Goal: Transaction & Acquisition: Purchase product/service

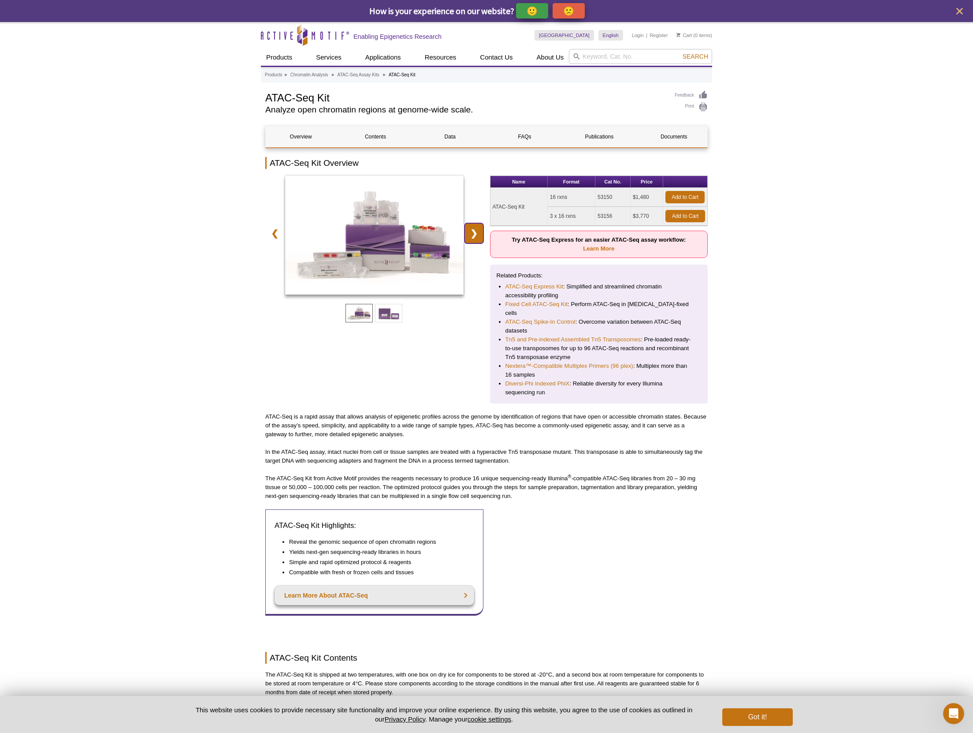
click at [473, 237] on link "❯" at bounding box center [474, 233] width 19 height 20
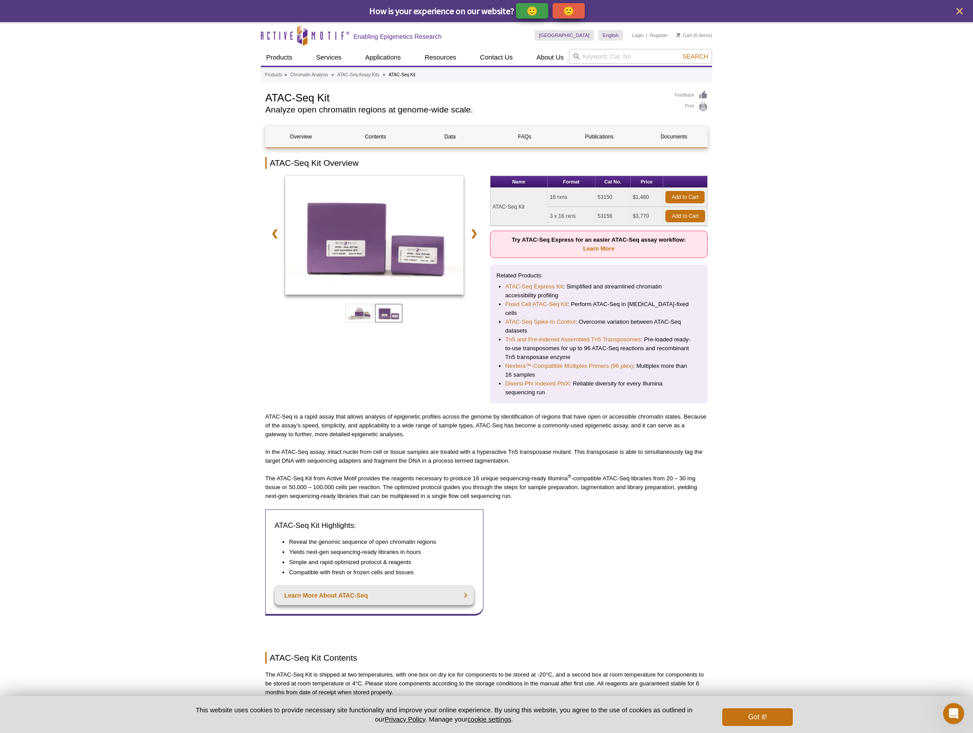
click at [266, 242] on div at bounding box center [374, 236] width 218 height 122
click at [269, 238] on link "❮" at bounding box center [274, 233] width 19 height 20
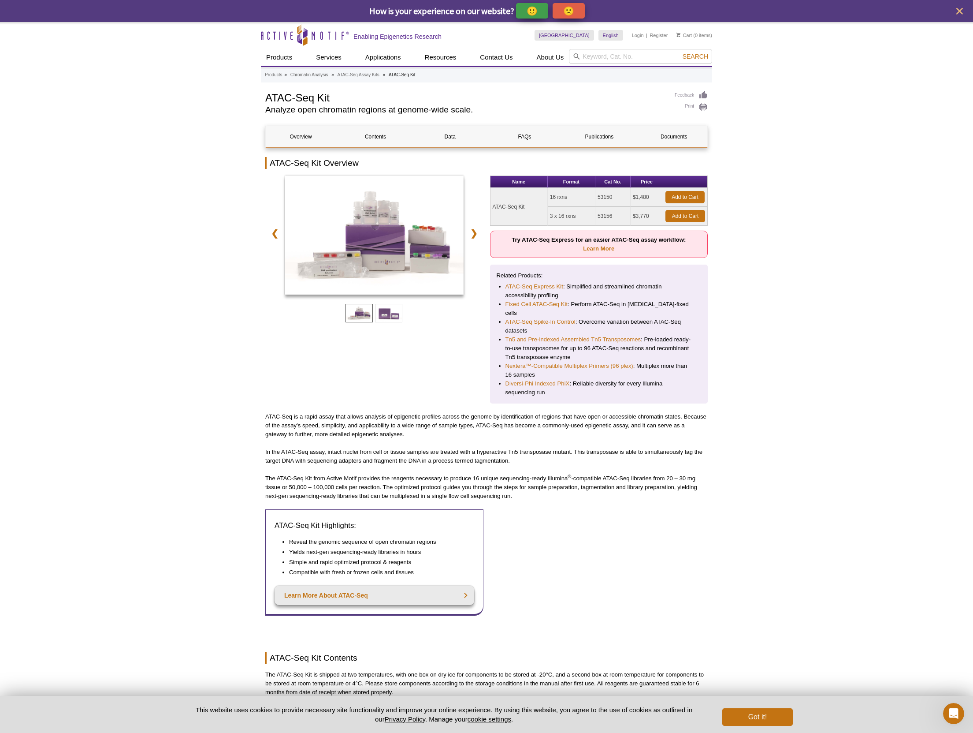
click at [391, 348] on div "❮ ❯" at bounding box center [374, 289] width 218 height 228
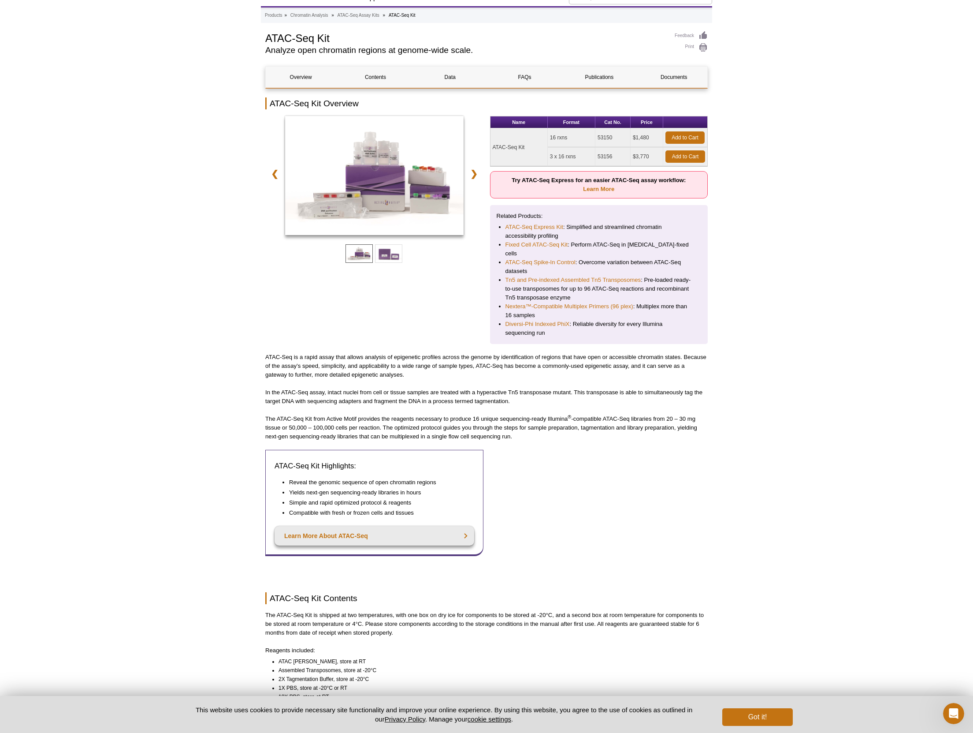
scroll to position [95, 0]
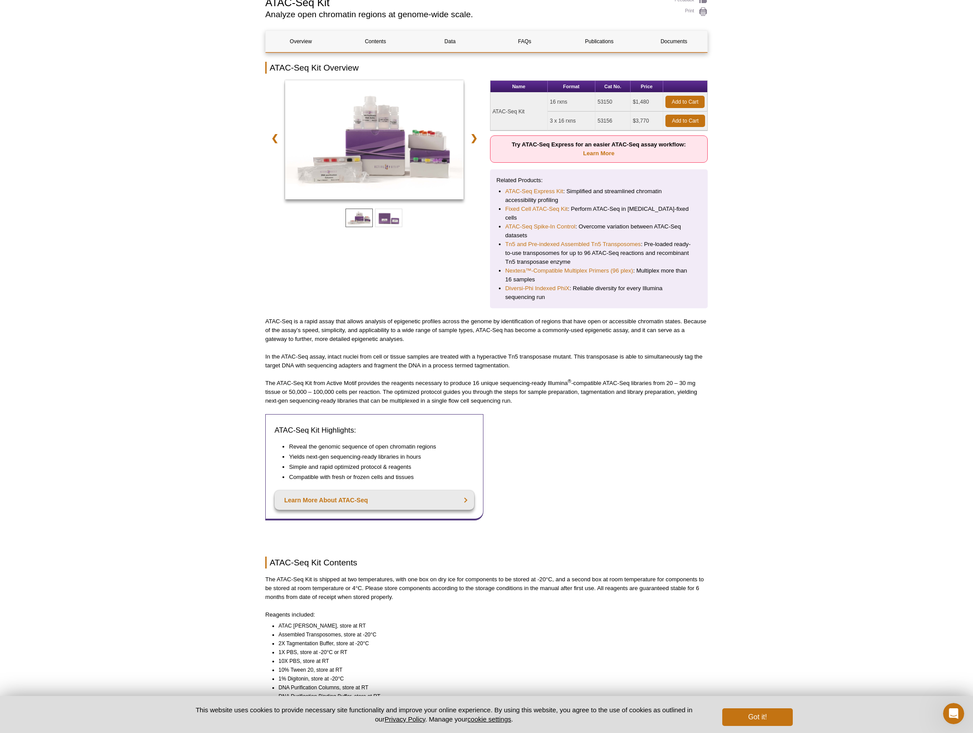
drag, startPoint x: 547, startPoint y: 402, endPoint x: 253, endPoint y: 385, distance: 294.0
click at [309, 389] on p "The ATAC-Seq Kit from Active Motif provides the reagents necessary to produce 1…" at bounding box center [486, 392] width 443 height 26
drag, startPoint x: 379, startPoint y: 395, endPoint x: 504, endPoint y: 403, distance: 125.8
click at [504, 403] on p "The ATAC-Seq Kit from Active Motif provides the reagents necessary to produce 1…" at bounding box center [486, 392] width 443 height 26
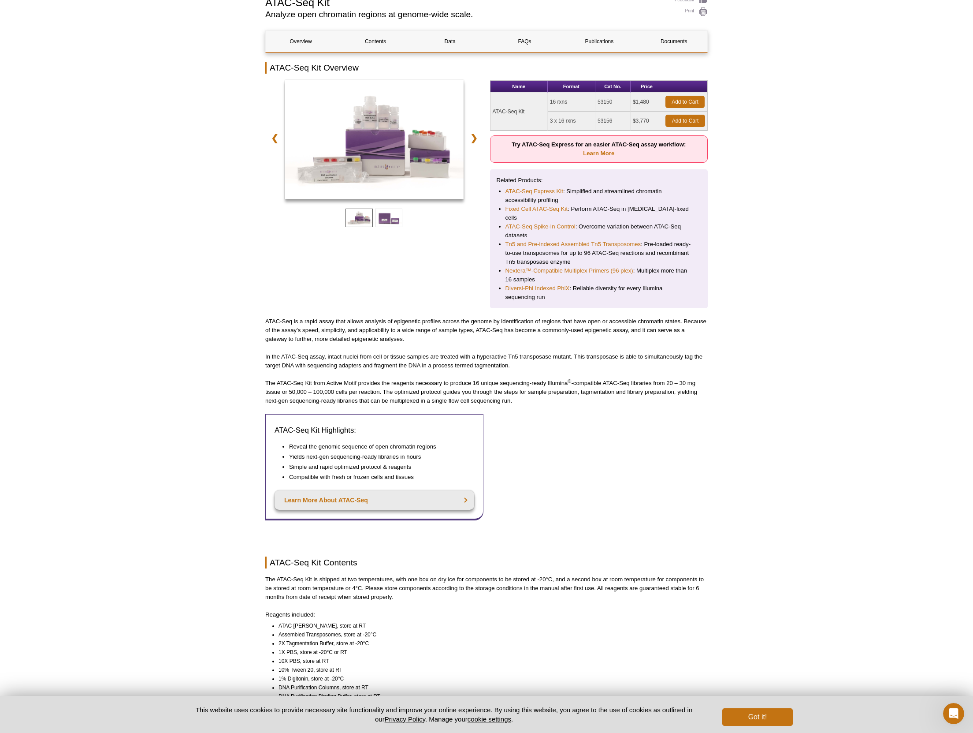
click at [522, 404] on p "The ATAC-Seq Kit from Active Motif provides the reagents necessary to produce 1…" at bounding box center [486, 392] width 443 height 26
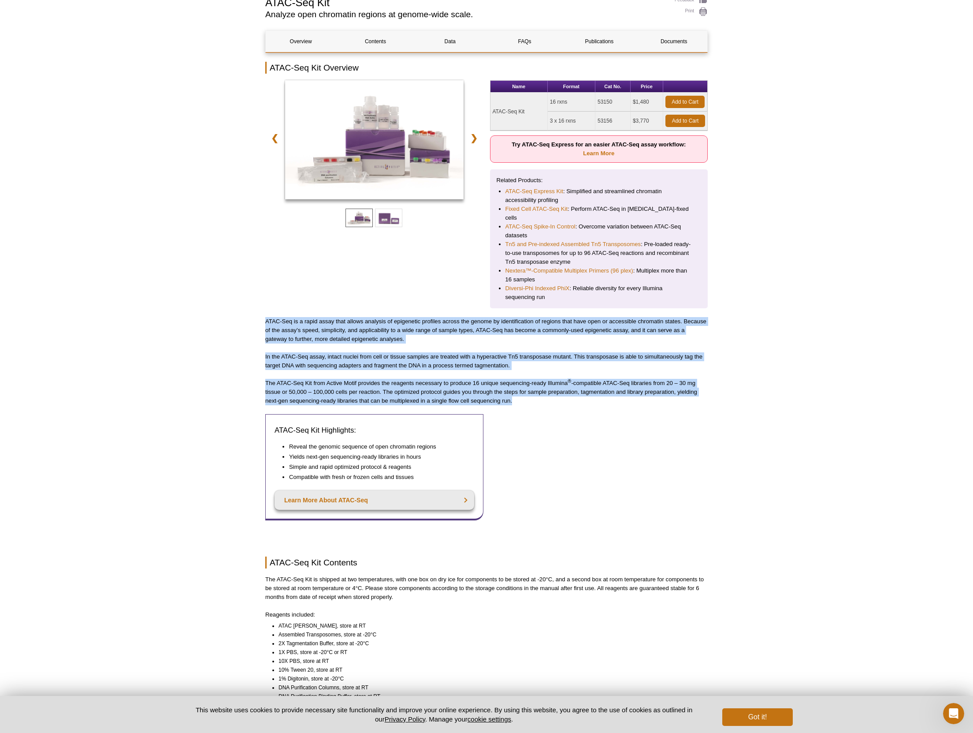
drag, startPoint x: 515, startPoint y: 404, endPoint x: 262, endPoint y: 320, distance: 266.2
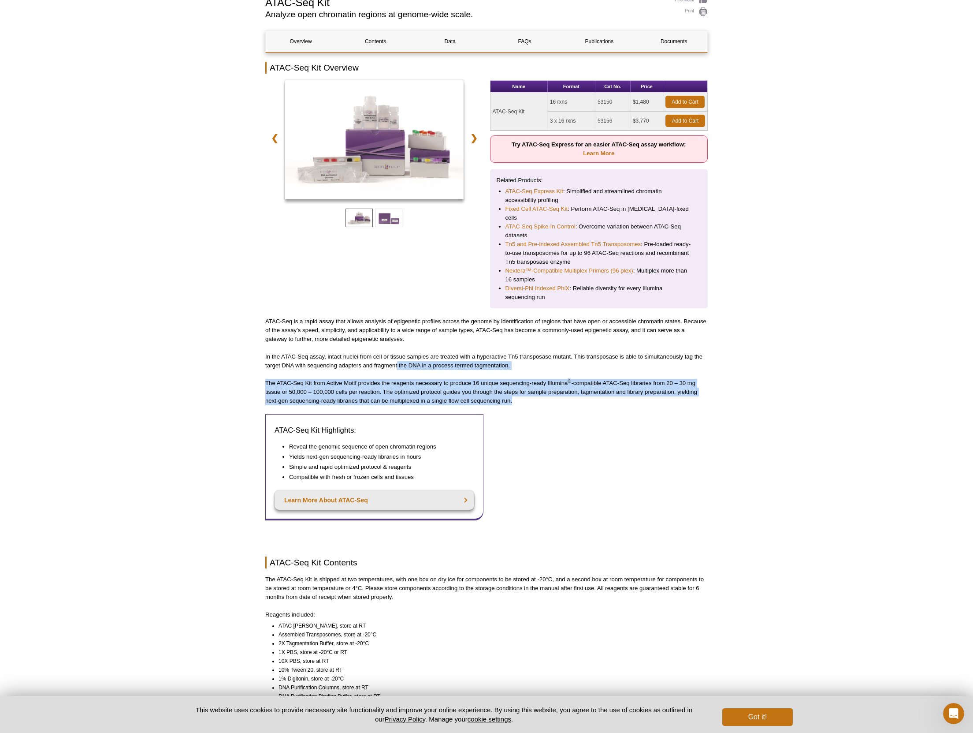
drag, startPoint x: 517, startPoint y: 402, endPoint x: 397, endPoint y: 371, distance: 123.8
click at [450, 393] on p "The ATAC-Seq Kit from Active Motif provides the reagents necessary to produce 1…" at bounding box center [486, 392] width 443 height 26
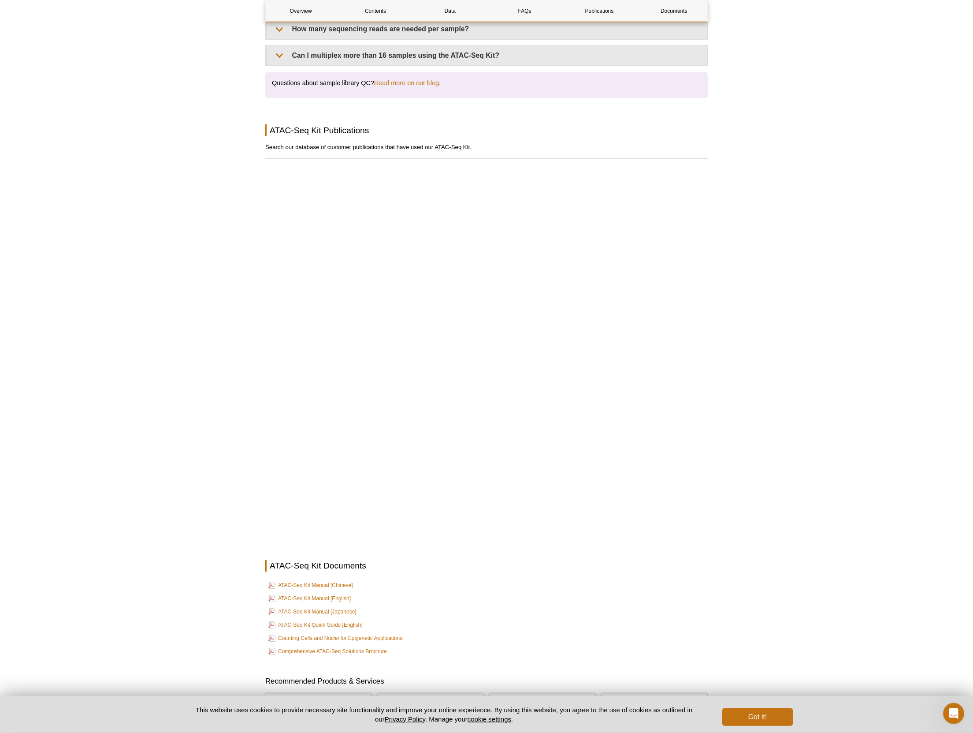
scroll to position [1971, 0]
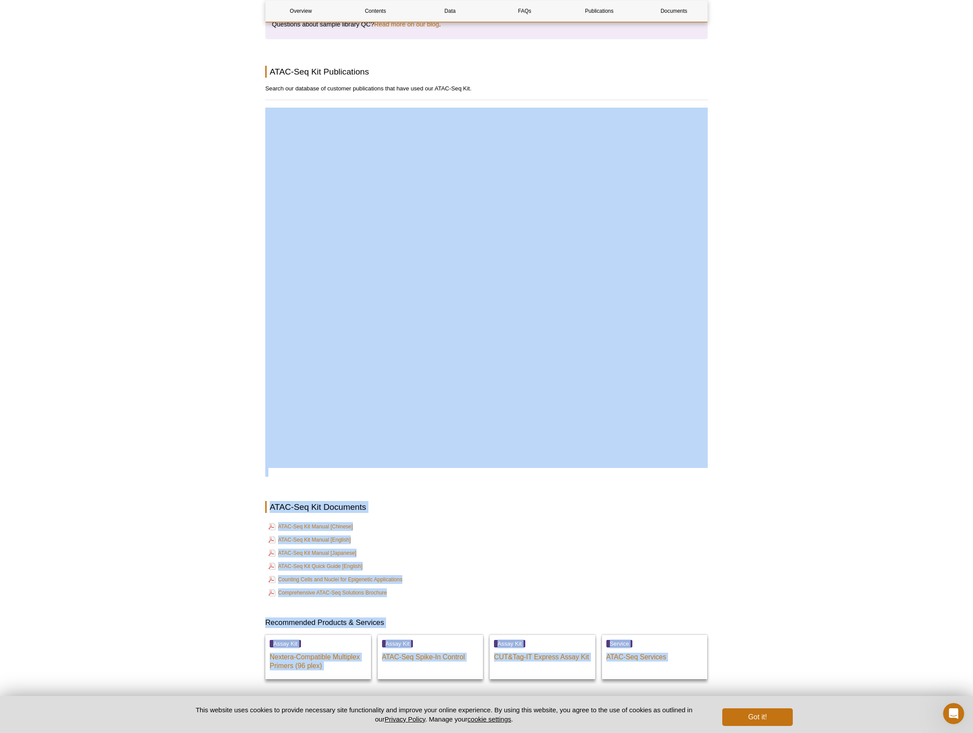
drag, startPoint x: 253, startPoint y: 173, endPoint x: 296, endPoint y: 173, distance: 43.2
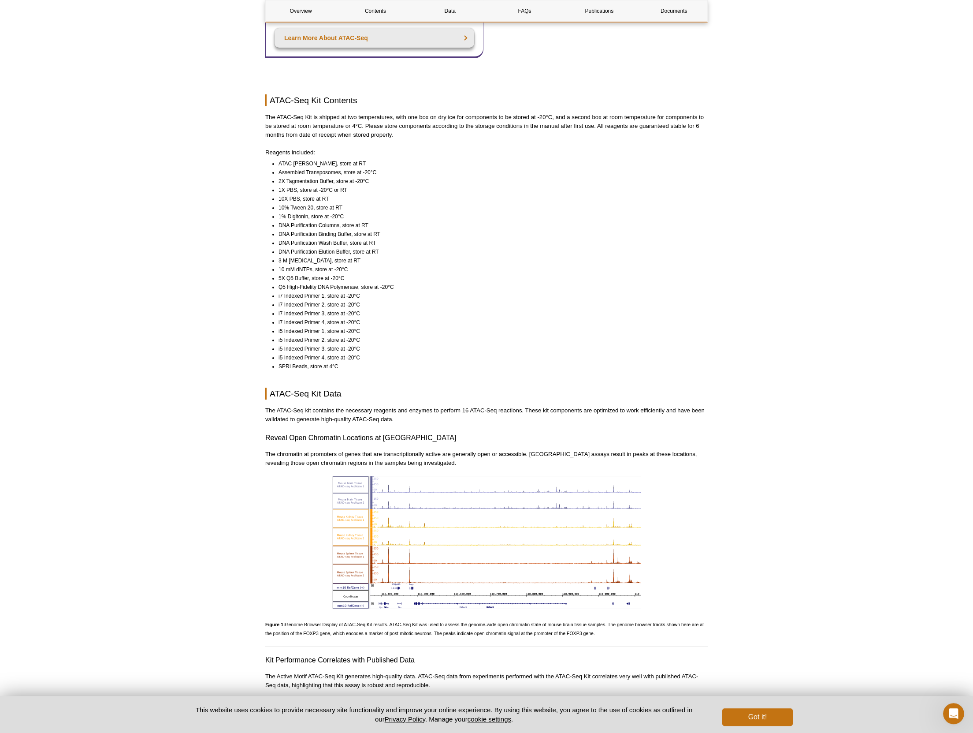
scroll to position [571, 0]
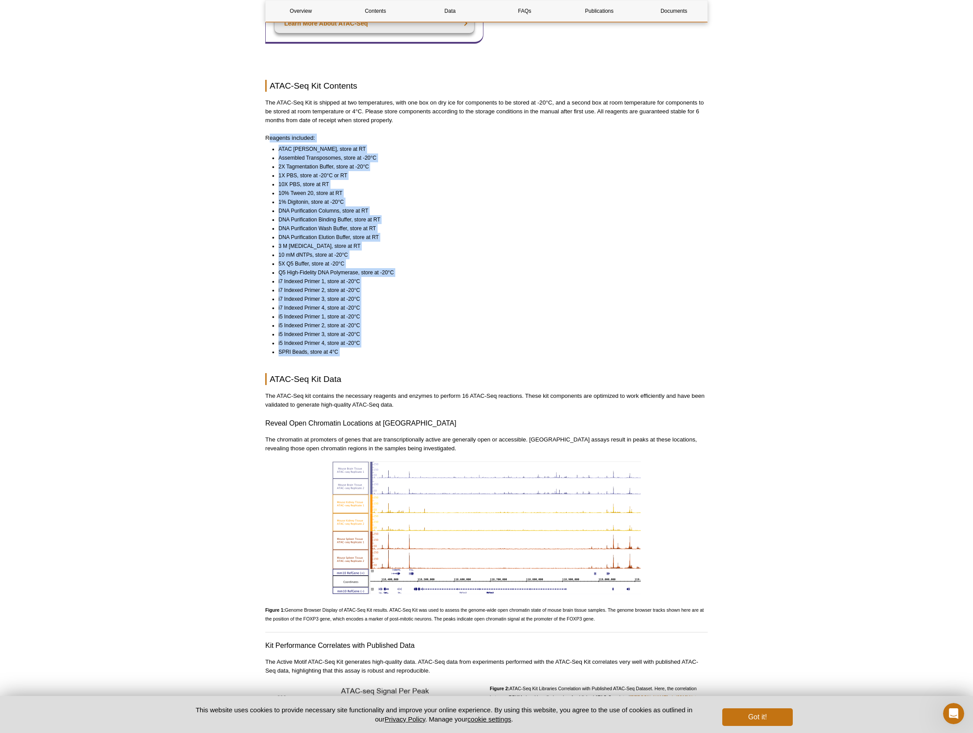
drag, startPoint x: 346, startPoint y: 364, endPoint x: 313, endPoint y: 174, distance: 192.8
click at [315, 175] on li "1X PBS, store at -20°C or RT" at bounding box center [489, 175] width 421 height 9
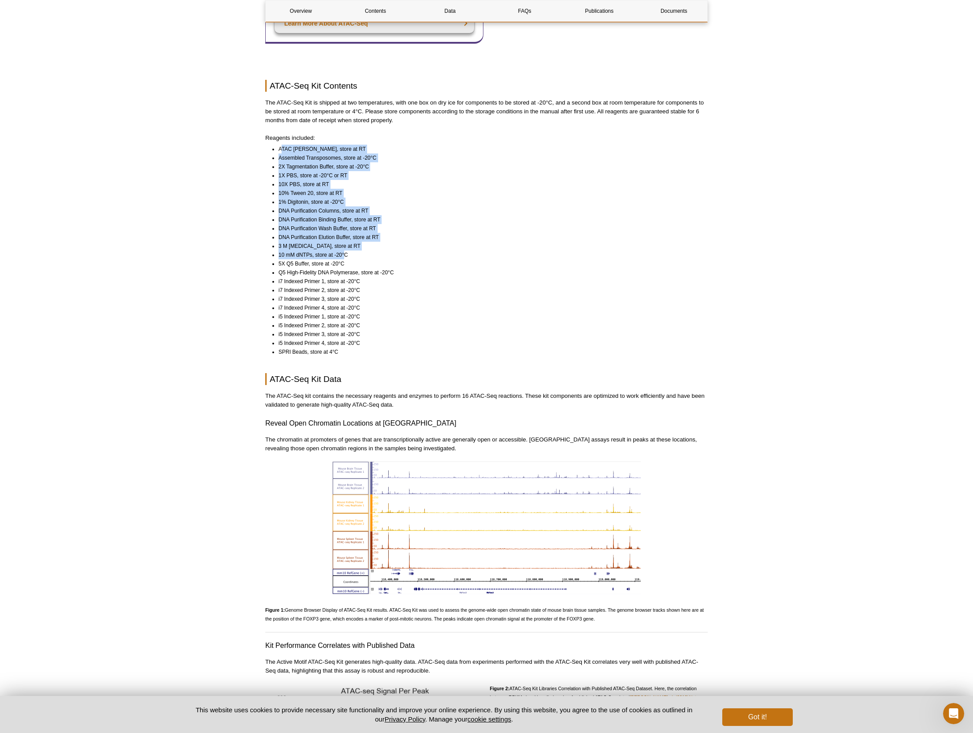
drag, startPoint x: 283, startPoint y: 150, endPoint x: 363, endPoint y: 298, distance: 167.6
click at [343, 263] on ul "ATAC Lysis Buffer, store at RT Assembled Transposomes, store at -20°C 2X Tagmen…" at bounding box center [482, 251] width 435 height 212
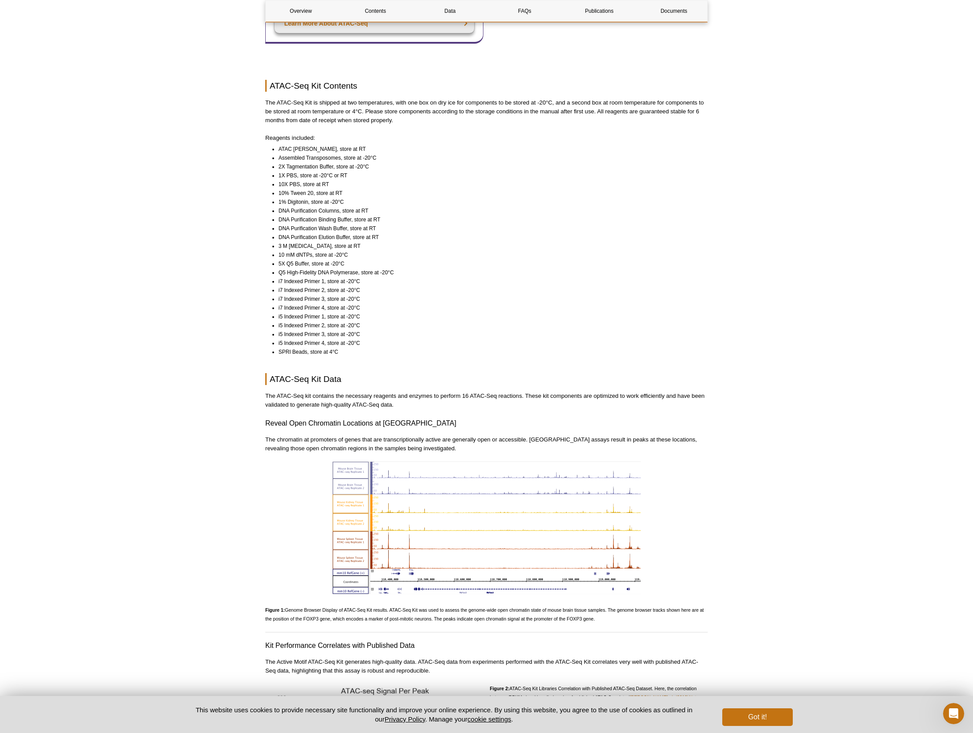
click at [363, 298] on li "i7 Indexed Primer 3, store at -20°C" at bounding box center [489, 298] width 421 height 9
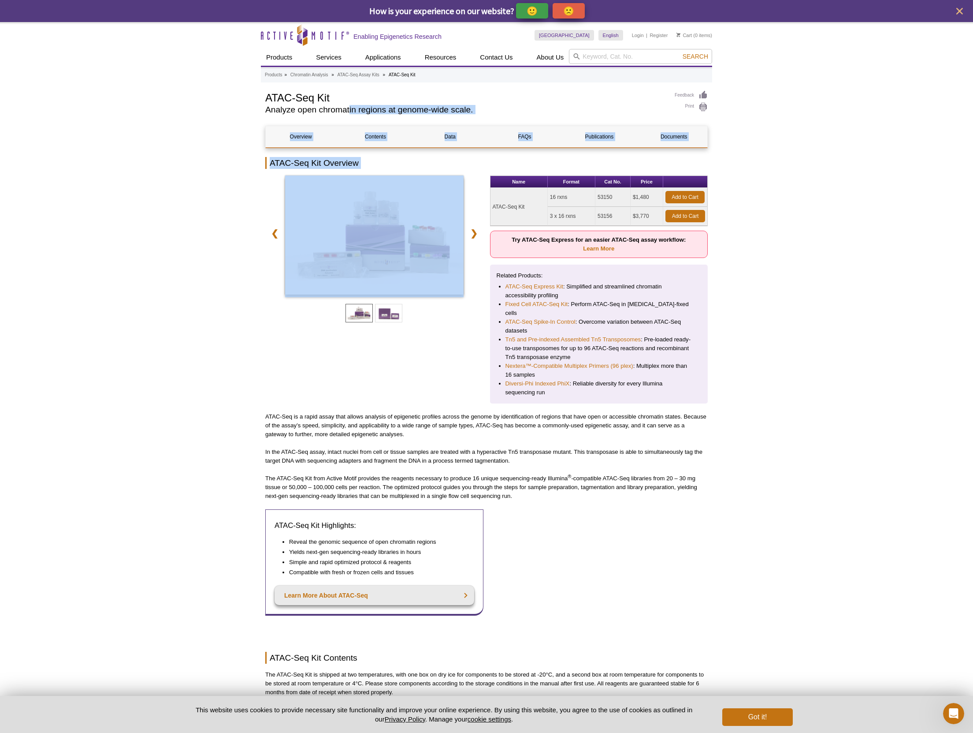
drag, startPoint x: 255, startPoint y: 100, endPoint x: 332, endPoint y: 106, distance: 77.8
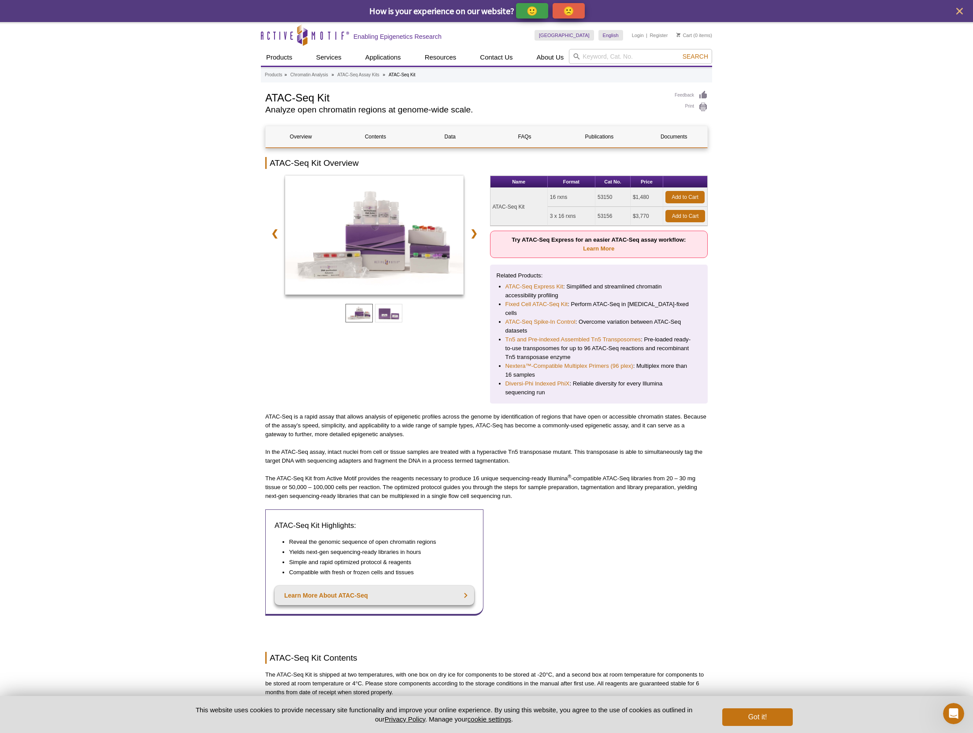
click at [293, 104] on h1 "ATAC-Seq Kit" at bounding box center [465, 96] width 401 height 13
click at [681, 202] on link "Add to Cart" at bounding box center [685, 197] width 39 height 12
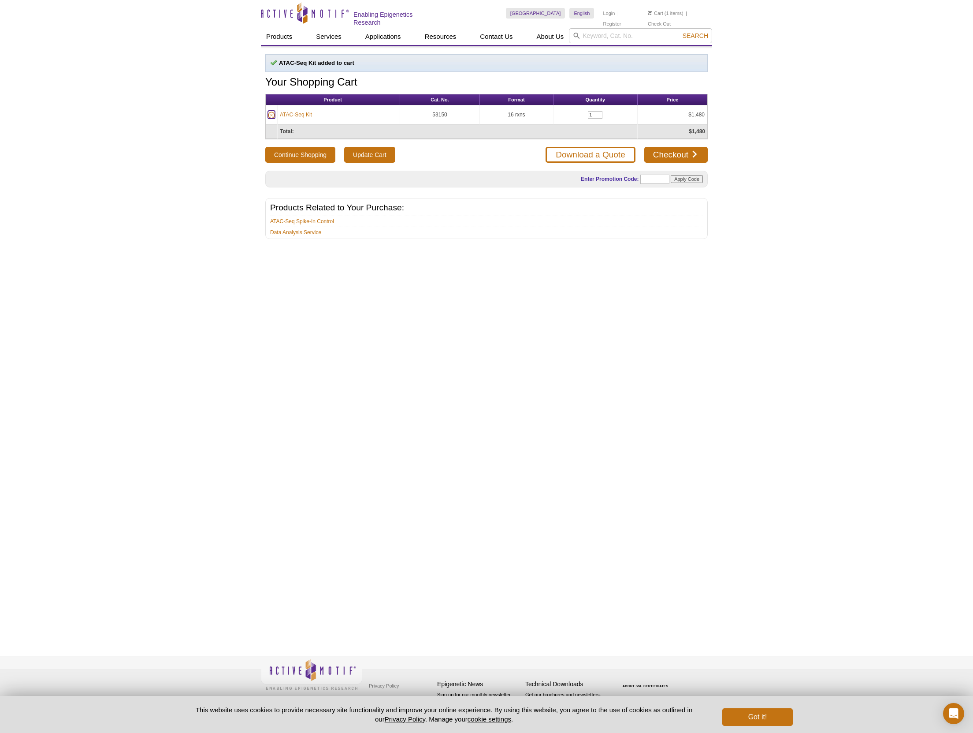
click at [271, 114] on icon at bounding box center [271, 115] width 7 height 7
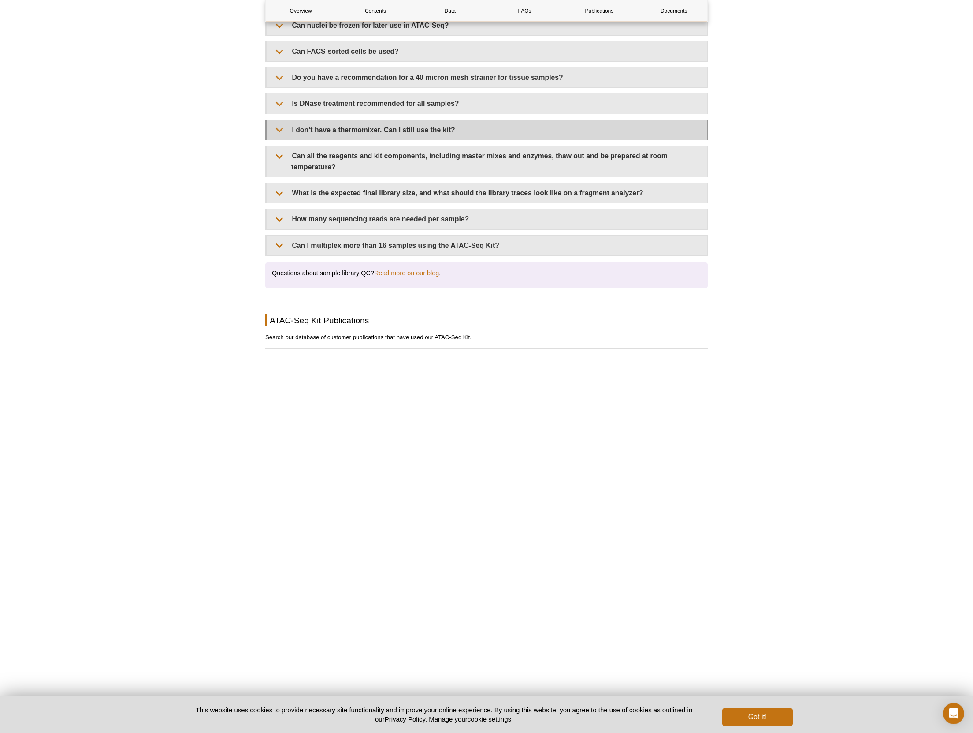
scroll to position [1984, 0]
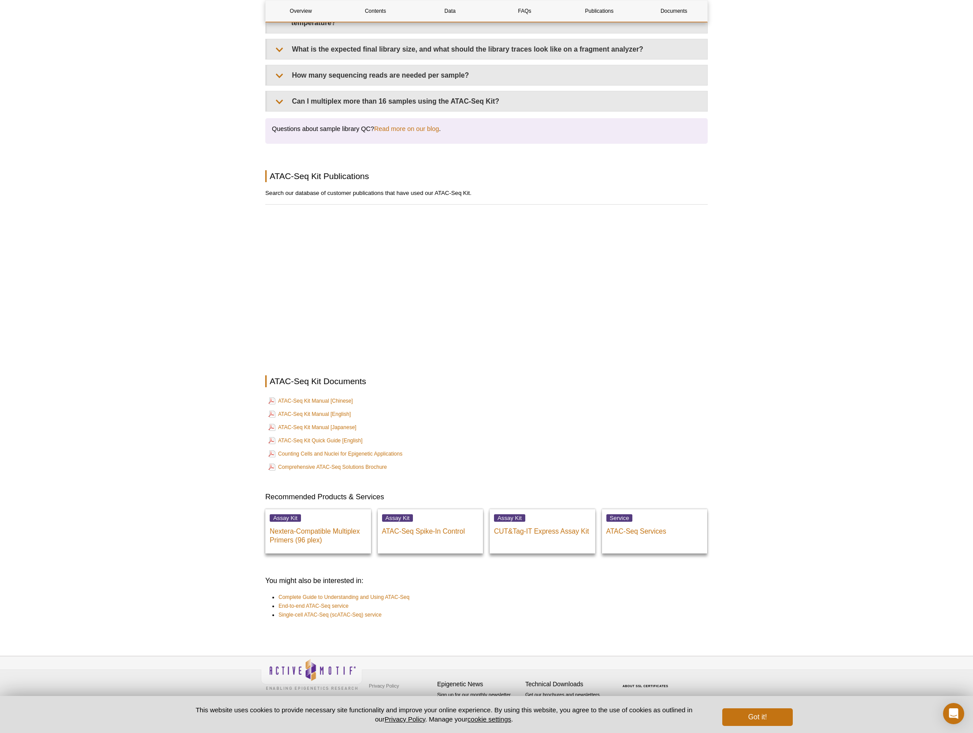
click at [585, 408] on td "ATAC-Seq Kit Manual [English]" at bounding box center [486, 414] width 441 height 12
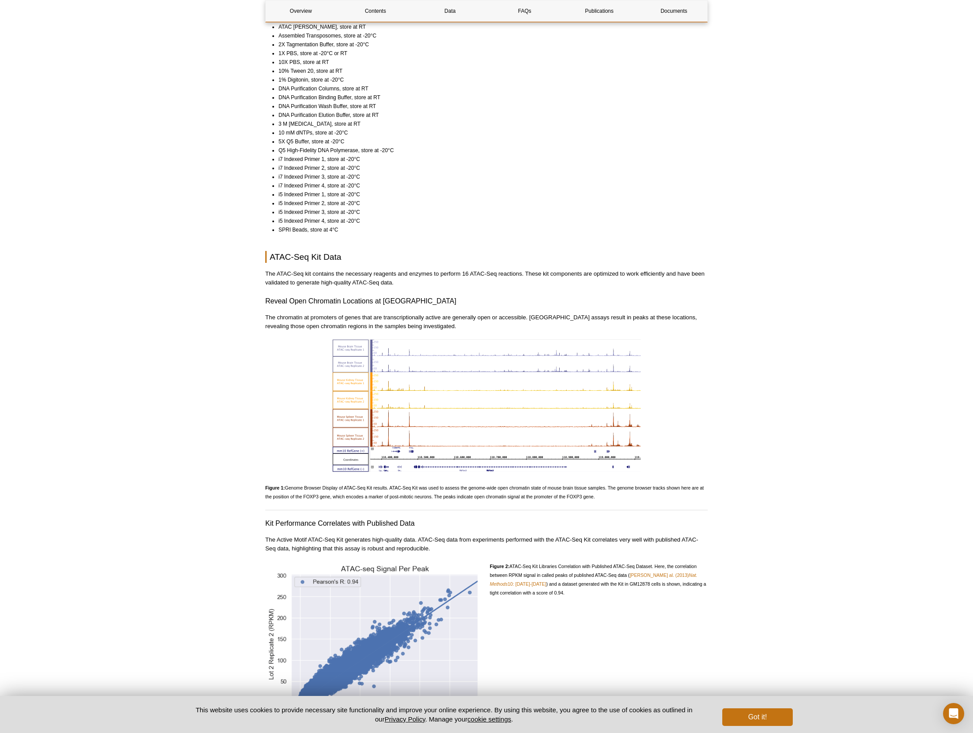
click at [838, 201] on div "Active Motif Logo Enabling Epigenetics Research 0 Search Skip to content Active…" at bounding box center [486, 645] width 973 height 2632
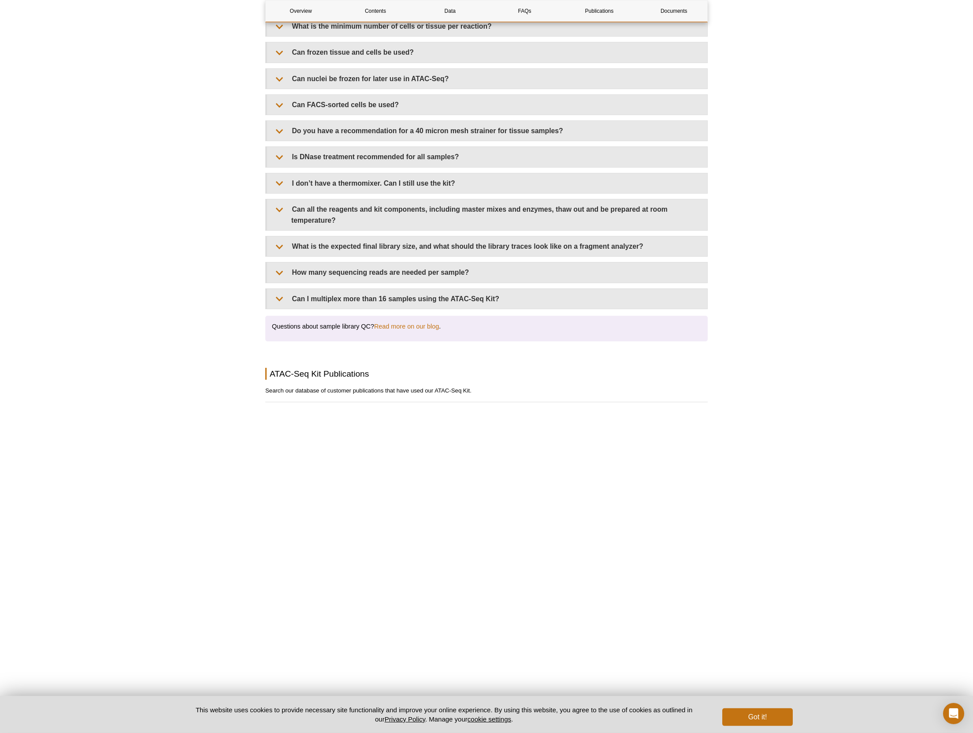
scroll to position [1999, 0]
